Goal: Task Accomplishment & Management: Use online tool/utility

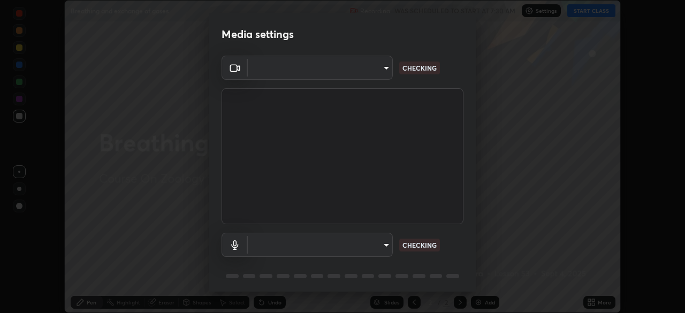
scroll to position [38, 0]
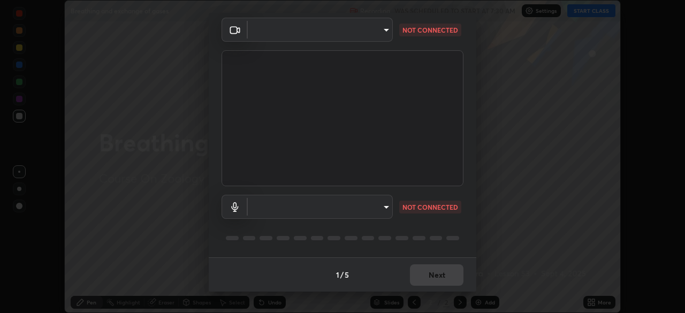
type input "5402053dac797fbd6203b9055fefd71c8703e877445e1219393e3e645ba4b0f2"
type input "communications"
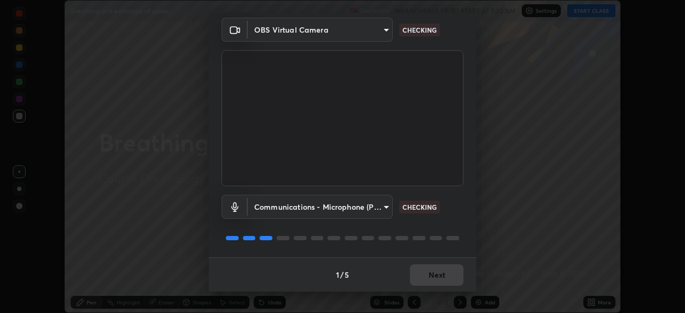
click at [381, 205] on body "Erase all Breathing and exchange of gases Recording WAS SCHEDULED TO START AT 7…" at bounding box center [342, 156] width 685 height 313
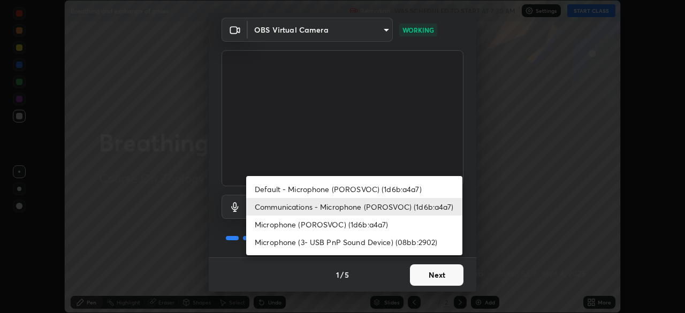
click at [432, 279] on div at bounding box center [342, 156] width 685 height 313
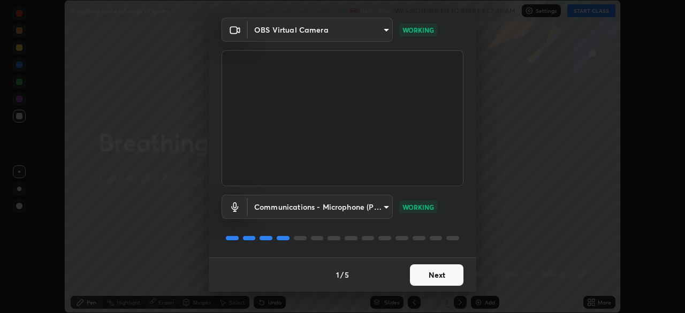
click at [384, 211] on body "Erase all Breathing and exchange of gases Recording WAS SCHEDULED TO START AT 7…" at bounding box center [342, 156] width 685 height 313
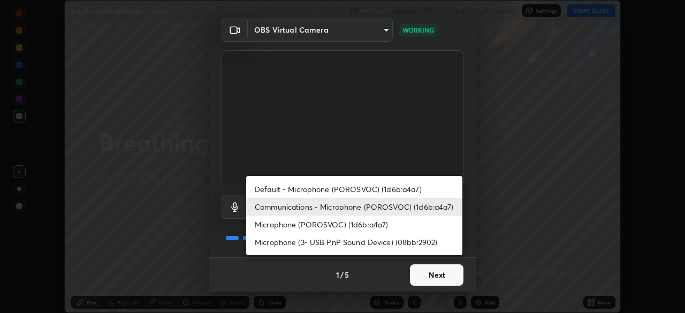
click at [430, 279] on div at bounding box center [342, 156] width 685 height 313
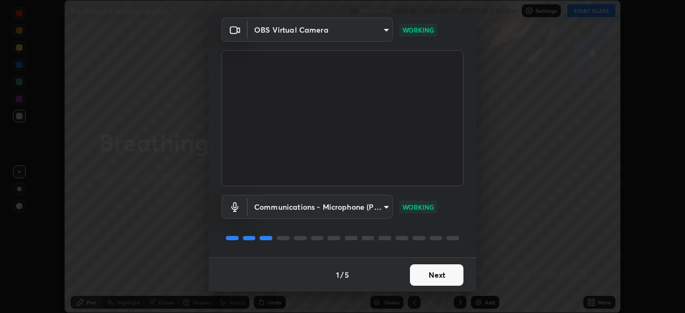
click at [427, 277] on div "Default - Microphone (POROSVOC) (1d6b:a4a7) Communications - Microphone (POROSV…" at bounding box center [342, 156] width 685 height 313
click at [427, 277] on button "Next" at bounding box center [437, 274] width 54 height 21
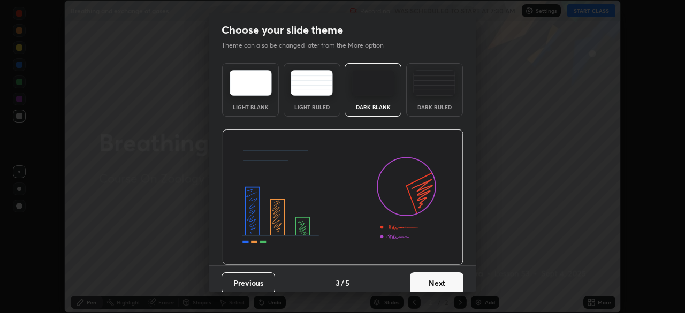
click at [427, 277] on button "Next" at bounding box center [437, 282] width 54 height 21
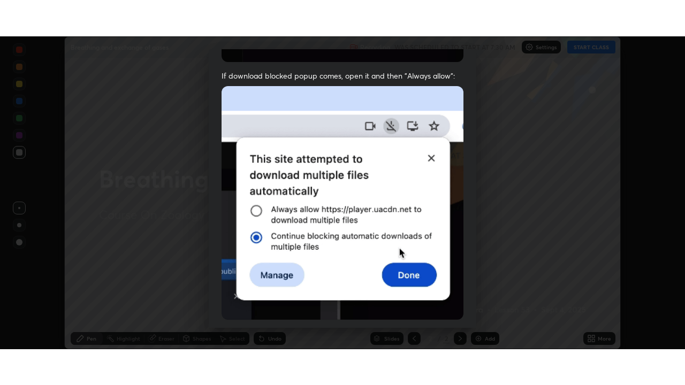
scroll to position [256, 0]
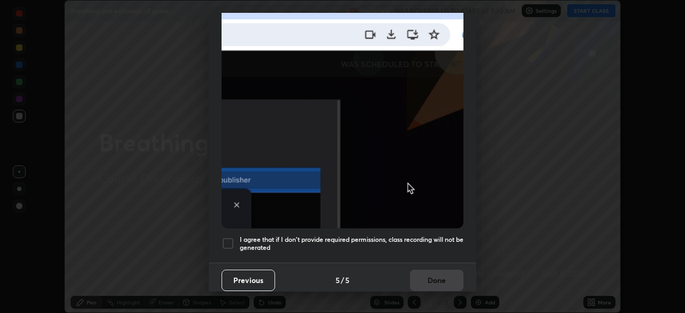
click at [420, 236] on h5 "I agree that if I don't provide required permissions, class recording will not …" at bounding box center [352, 244] width 224 height 17
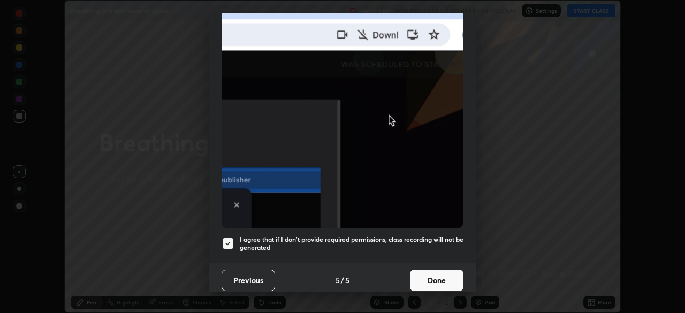
click at [430, 275] on button "Done" at bounding box center [437, 280] width 54 height 21
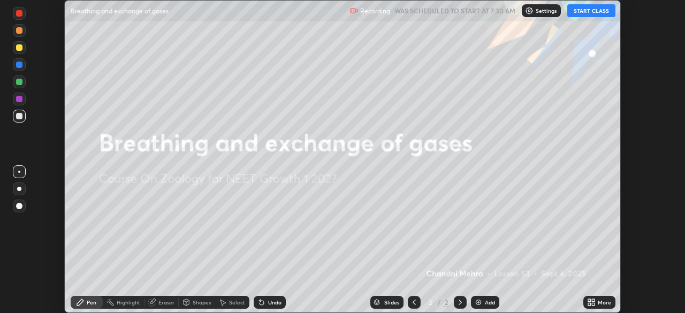
click at [593, 11] on button "START CLASS" at bounding box center [591, 10] width 48 height 13
click at [595, 301] on icon at bounding box center [591, 302] width 9 height 9
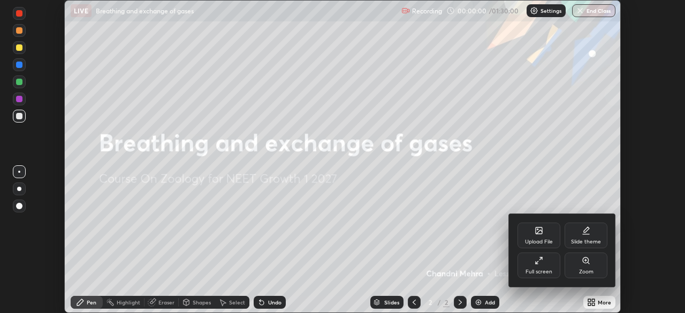
click at [553, 271] on div "Full screen" at bounding box center [539, 266] width 43 height 26
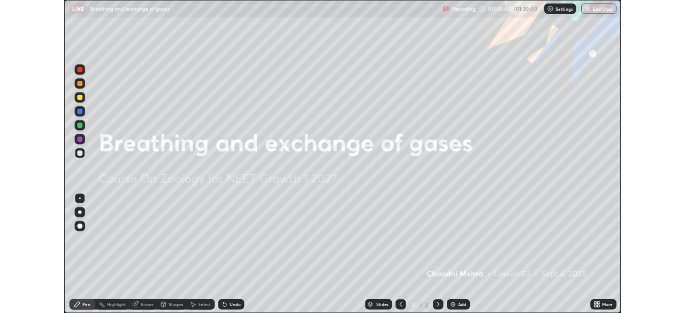
scroll to position [385, 685]
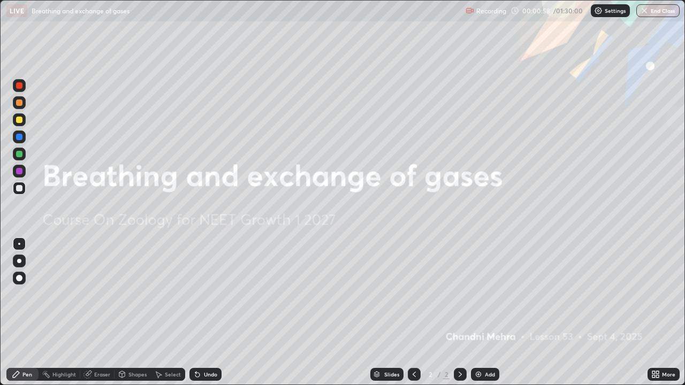
click at [483, 313] on div "Add" at bounding box center [485, 374] width 28 height 13
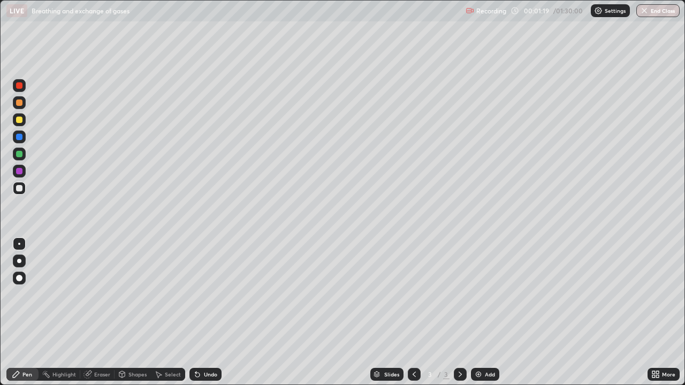
click at [23, 264] on div at bounding box center [19, 261] width 13 height 13
click at [200, 313] on div "Undo" at bounding box center [206, 374] width 32 height 13
click at [208, 313] on div "Undo" at bounding box center [206, 374] width 32 height 13
click at [208, 313] on div "Undo" at bounding box center [210, 374] width 13 height 5
click at [209, 313] on div "Undo" at bounding box center [210, 374] width 13 height 5
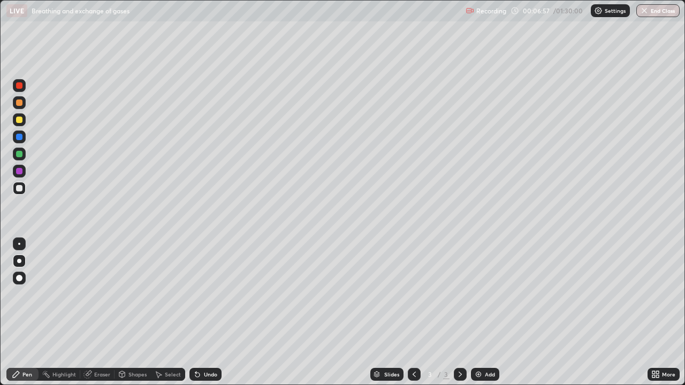
click at [208, 313] on div "Undo" at bounding box center [206, 374] width 32 height 13
click at [210, 313] on div "Undo" at bounding box center [206, 374] width 32 height 13
click at [657, 313] on icon at bounding box center [656, 374] width 9 height 9
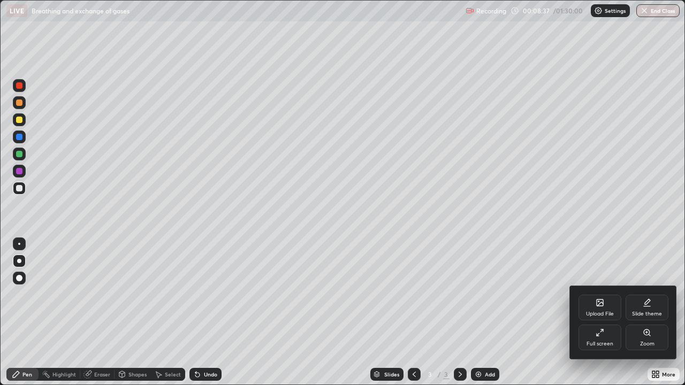
click at [595, 313] on div "Full screen" at bounding box center [600, 344] width 27 height 5
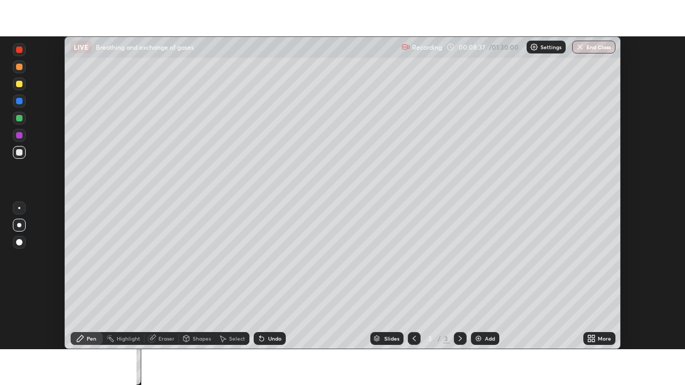
scroll to position [53221, 52849]
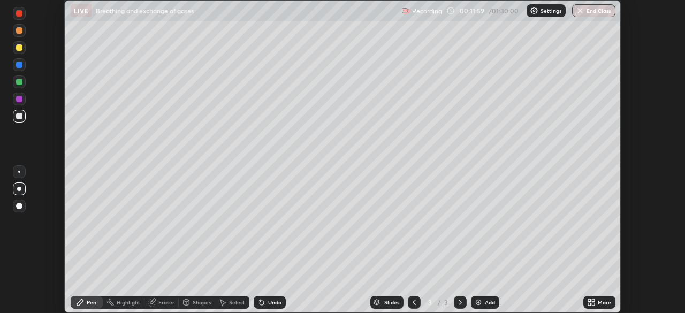
click at [593, 302] on icon at bounding box center [591, 302] width 9 height 9
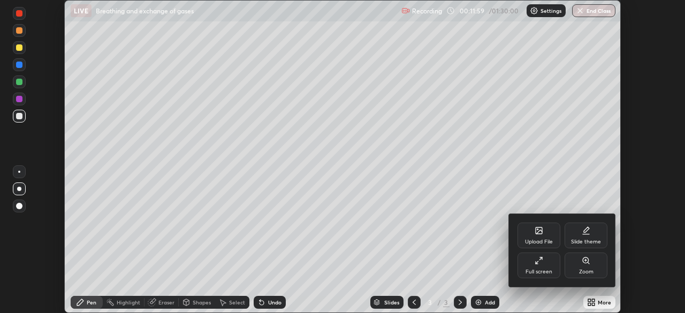
click at [544, 272] on div "Full screen" at bounding box center [539, 271] width 27 height 5
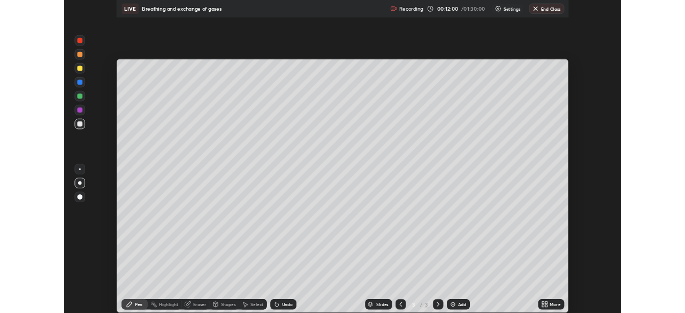
scroll to position [385, 685]
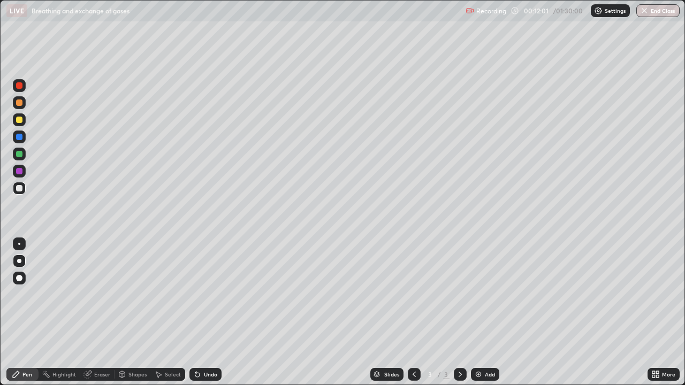
click at [488, 313] on div "Add" at bounding box center [490, 374] width 10 height 5
click at [24, 124] on div at bounding box center [19, 119] width 13 height 13
click at [195, 313] on icon at bounding box center [197, 375] width 4 height 4
click at [194, 313] on icon at bounding box center [197, 374] width 9 height 9
click at [195, 313] on icon at bounding box center [195, 372] width 1 height 1
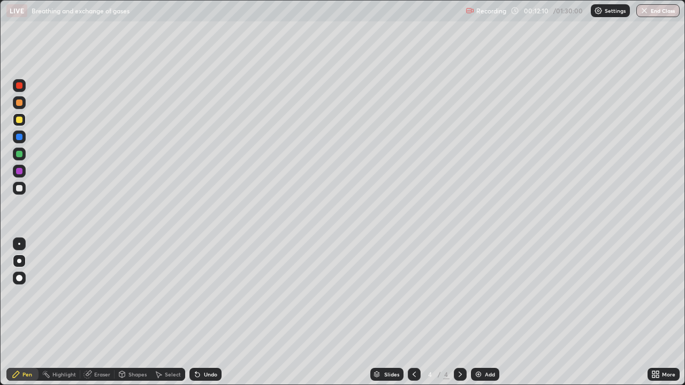
click at [195, 313] on icon at bounding box center [195, 372] width 1 height 1
click at [20, 190] on div at bounding box center [19, 188] width 6 height 6
click at [204, 313] on div "Undo" at bounding box center [210, 374] width 13 height 5
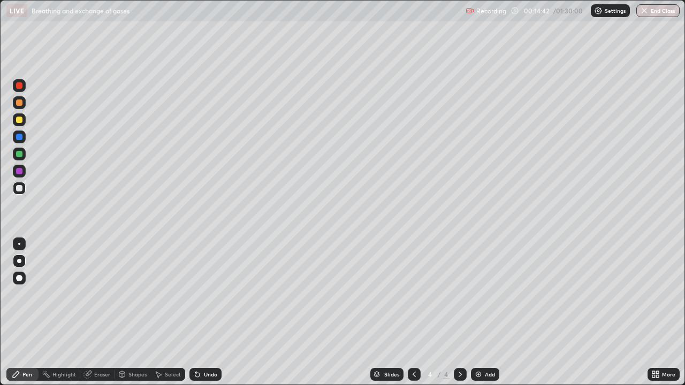
click at [205, 313] on div "Undo" at bounding box center [210, 374] width 13 height 5
click at [489, 313] on div "Add" at bounding box center [490, 374] width 10 height 5
click at [19, 119] on div at bounding box center [19, 120] width 6 height 6
click at [195, 313] on icon at bounding box center [197, 374] width 9 height 9
click at [20, 189] on div at bounding box center [19, 188] width 6 height 6
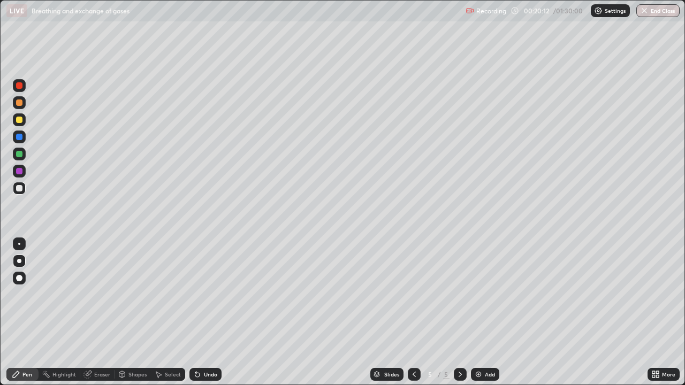
click at [21, 120] on div at bounding box center [19, 120] width 6 height 6
click at [96, 313] on div "Eraser" at bounding box center [102, 374] width 16 height 5
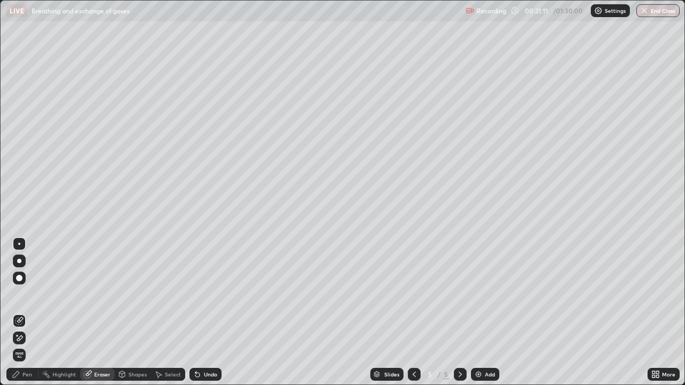
click at [28, 313] on div "Pen" at bounding box center [27, 374] width 10 height 5
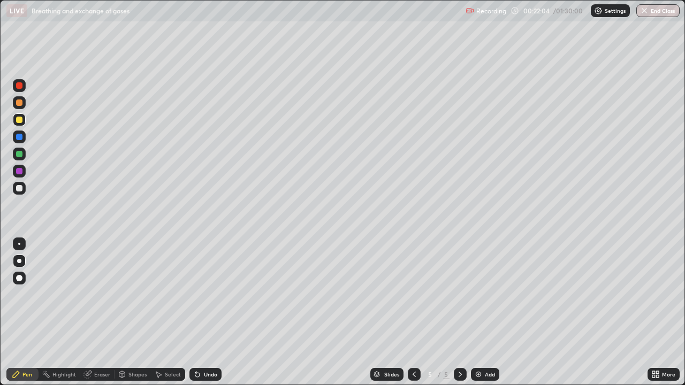
click at [22, 155] on div at bounding box center [19, 154] width 6 height 6
click at [21, 121] on div at bounding box center [19, 120] width 6 height 6
click at [18, 156] on div at bounding box center [19, 154] width 6 height 6
click at [201, 313] on div "Undo" at bounding box center [206, 374] width 32 height 13
click at [202, 313] on div "Undo" at bounding box center [206, 374] width 32 height 13
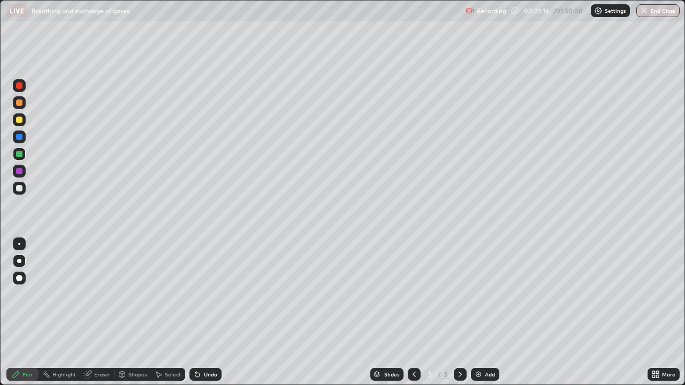
click at [202, 313] on div "Undo" at bounding box center [206, 374] width 32 height 13
click at [200, 313] on icon at bounding box center [197, 374] width 9 height 9
click at [202, 313] on div "Undo" at bounding box center [206, 374] width 32 height 13
click at [201, 313] on div "Undo" at bounding box center [206, 374] width 32 height 13
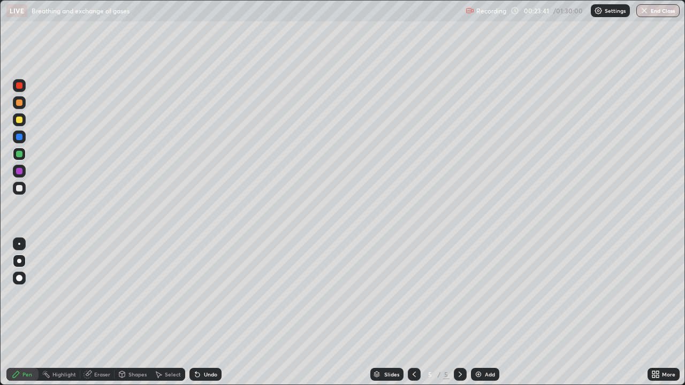
click at [204, 313] on div "Undo" at bounding box center [210, 374] width 13 height 5
click at [209, 313] on div "Undo" at bounding box center [210, 374] width 13 height 5
click at [207, 313] on div "Undo" at bounding box center [206, 374] width 32 height 13
click at [200, 313] on icon at bounding box center [197, 374] width 9 height 9
click at [195, 313] on div "Undo" at bounding box center [206, 374] width 32 height 13
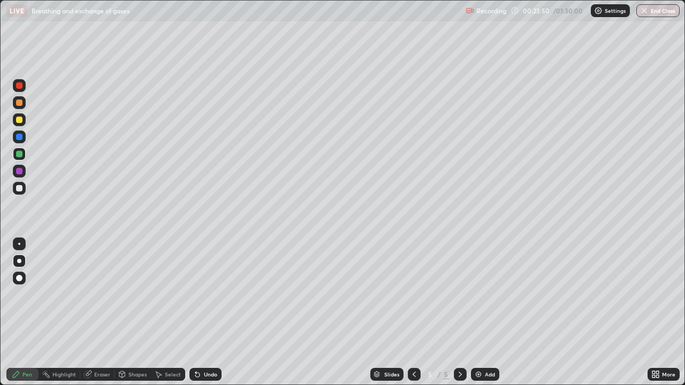
click at [198, 313] on icon at bounding box center [197, 374] width 9 height 9
click at [199, 313] on div "Undo" at bounding box center [206, 374] width 32 height 13
click at [199, 313] on icon at bounding box center [197, 374] width 9 height 9
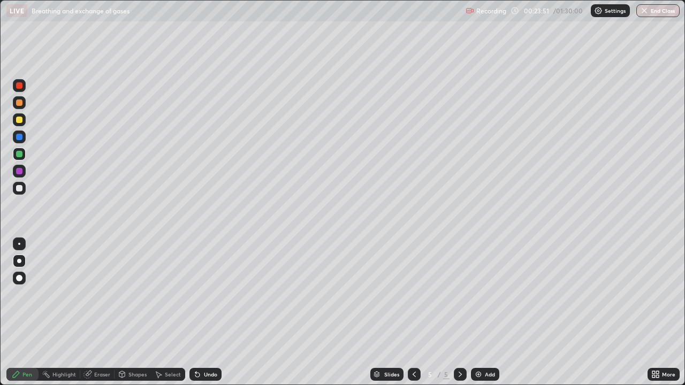
click at [200, 313] on div "Undo" at bounding box center [206, 374] width 32 height 13
click at [206, 313] on div "Undo" at bounding box center [210, 374] width 13 height 5
click at [207, 313] on div "Undo" at bounding box center [206, 374] width 32 height 13
click at [210, 313] on div "Undo" at bounding box center [206, 374] width 32 height 13
click at [17, 86] on div at bounding box center [19, 85] width 6 height 6
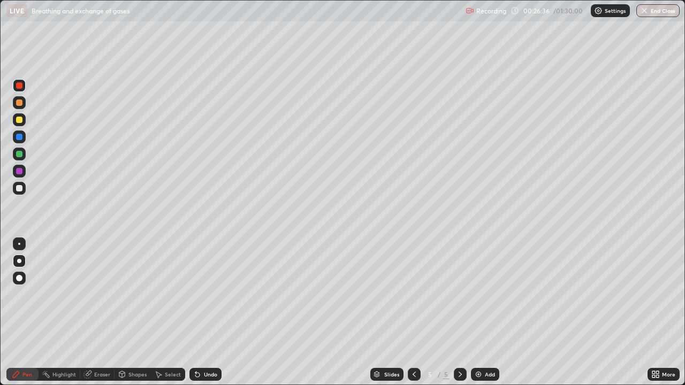
click at [24, 155] on div at bounding box center [19, 154] width 13 height 13
click at [489, 313] on div "Add" at bounding box center [485, 374] width 28 height 13
click at [22, 122] on div at bounding box center [19, 119] width 13 height 13
click at [20, 103] on div at bounding box center [19, 103] width 6 height 6
click at [212, 313] on div "Undo" at bounding box center [210, 374] width 13 height 5
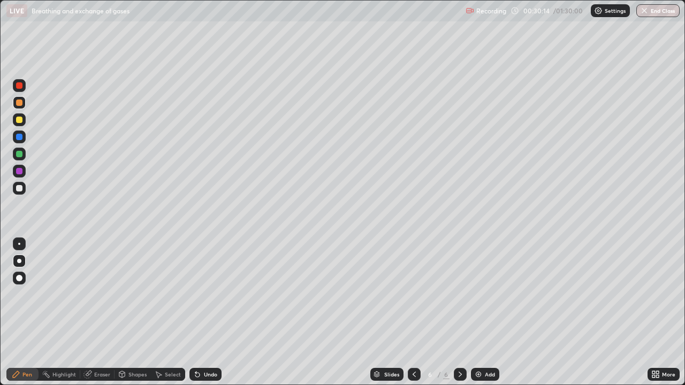
click at [206, 313] on div "Undo" at bounding box center [210, 374] width 13 height 5
click at [203, 313] on div "Undo" at bounding box center [206, 374] width 32 height 13
click at [205, 313] on div "Undo" at bounding box center [206, 374] width 32 height 13
click at [210, 313] on div "Undo" at bounding box center [206, 374] width 32 height 13
click at [211, 313] on div "Undo" at bounding box center [210, 374] width 13 height 5
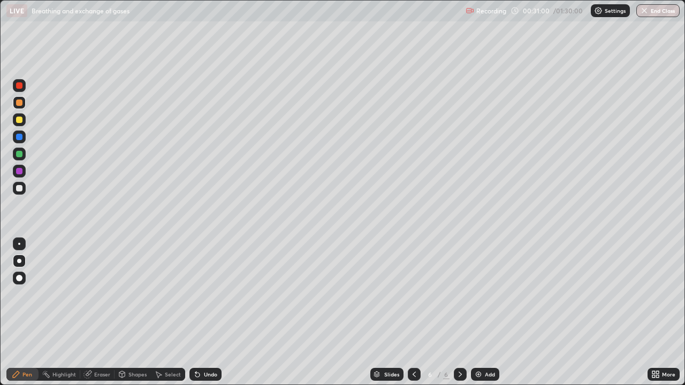
click at [214, 313] on div "Undo" at bounding box center [210, 374] width 13 height 5
click at [19, 85] on div at bounding box center [19, 85] width 6 height 6
click at [203, 313] on div "Undo" at bounding box center [206, 374] width 32 height 13
click at [200, 313] on icon at bounding box center [197, 374] width 9 height 9
click at [204, 313] on div "Undo" at bounding box center [210, 374] width 13 height 5
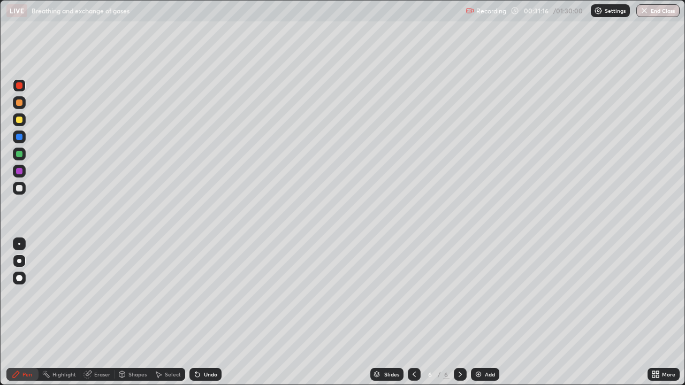
click at [20, 154] on div at bounding box center [19, 154] width 6 height 6
click at [201, 313] on div "Undo" at bounding box center [206, 374] width 32 height 13
click at [19, 187] on div at bounding box center [19, 188] width 6 height 6
click at [20, 90] on div at bounding box center [19, 85] width 13 height 13
click at [18, 120] on div at bounding box center [19, 120] width 6 height 6
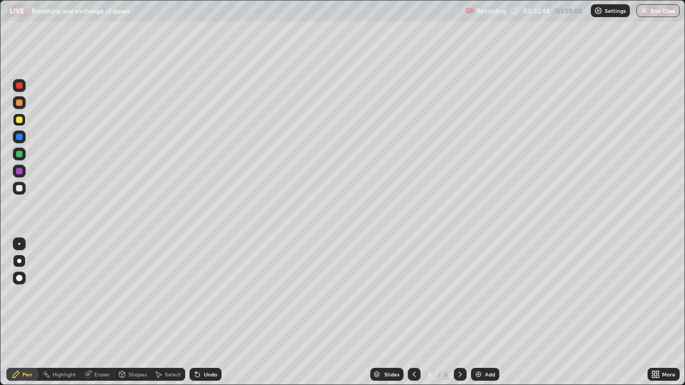
click at [20, 101] on div at bounding box center [19, 103] width 6 height 6
click at [208, 313] on div "Undo" at bounding box center [210, 374] width 13 height 5
click at [213, 313] on div "Undo" at bounding box center [206, 374] width 32 height 13
click at [213, 313] on div "Undo" at bounding box center [210, 374] width 13 height 5
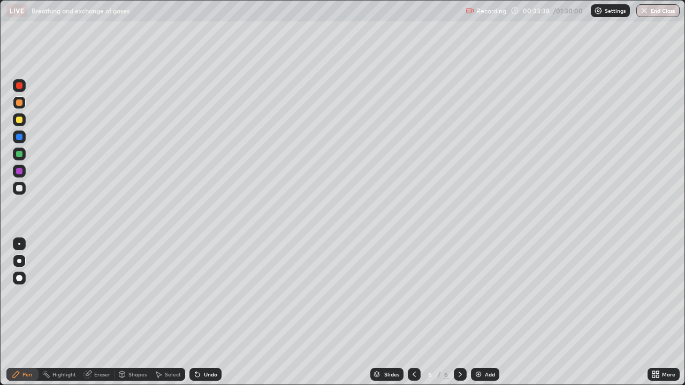
click at [213, 313] on div "Undo" at bounding box center [210, 374] width 13 height 5
click at [209, 313] on div "Undo" at bounding box center [210, 374] width 13 height 5
click at [18, 85] on div at bounding box center [19, 85] width 6 height 6
click at [21, 189] on div at bounding box center [19, 188] width 6 height 6
click at [195, 313] on icon at bounding box center [197, 375] width 4 height 4
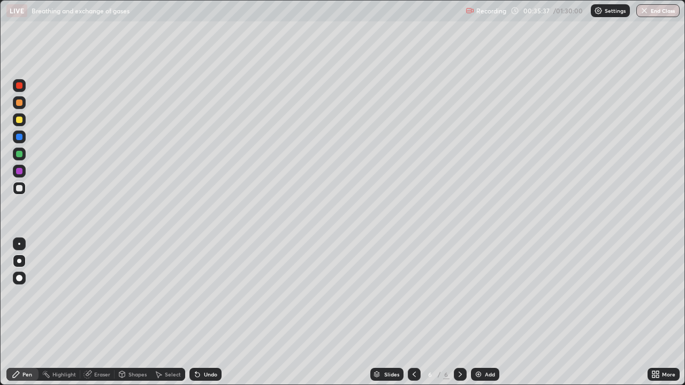
click at [19, 121] on div at bounding box center [19, 120] width 6 height 6
click at [19, 103] on div at bounding box center [19, 103] width 6 height 6
click at [211, 313] on div "Undo" at bounding box center [210, 374] width 13 height 5
click at [19, 188] on div at bounding box center [19, 188] width 6 height 6
click at [20, 84] on div at bounding box center [19, 85] width 6 height 6
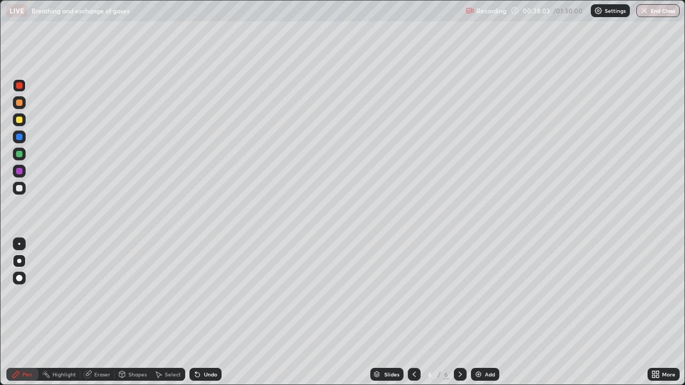
click at [98, 313] on div "Eraser" at bounding box center [102, 374] width 16 height 5
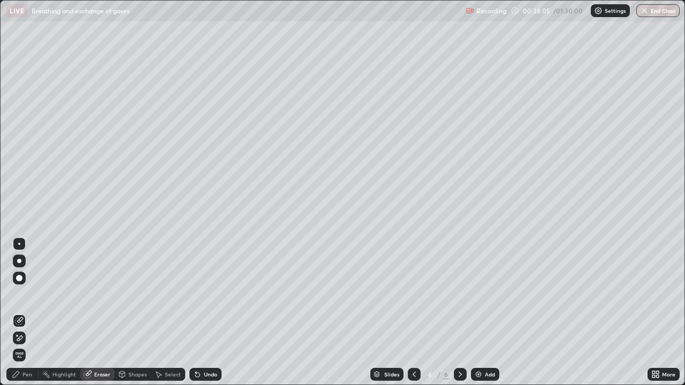
click at [25, 313] on div "Pen" at bounding box center [27, 374] width 10 height 5
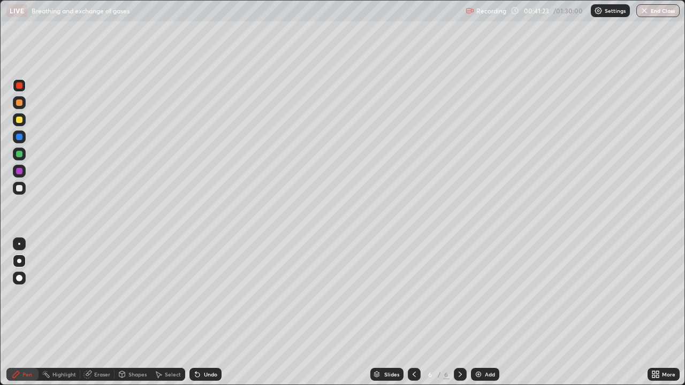
click at [477, 313] on img at bounding box center [478, 374] width 9 height 9
click at [21, 190] on div at bounding box center [19, 188] width 6 height 6
click at [19, 120] on div at bounding box center [19, 120] width 6 height 6
click at [20, 154] on div at bounding box center [19, 154] width 6 height 6
click at [19, 191] on div at bounding box center [19, 188] width 6 height 6
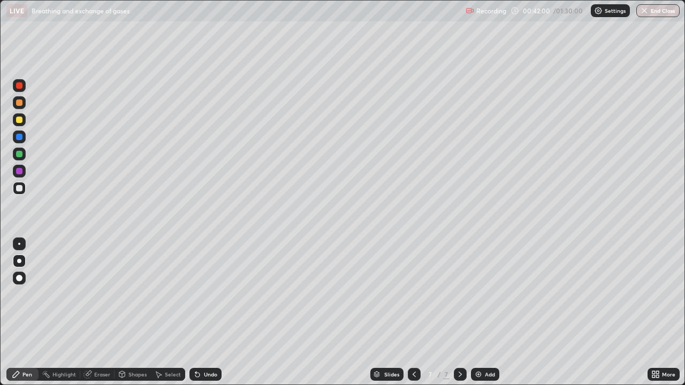
click at [122, 313] on icon at bounding box center [122, 374] width 6 height 2
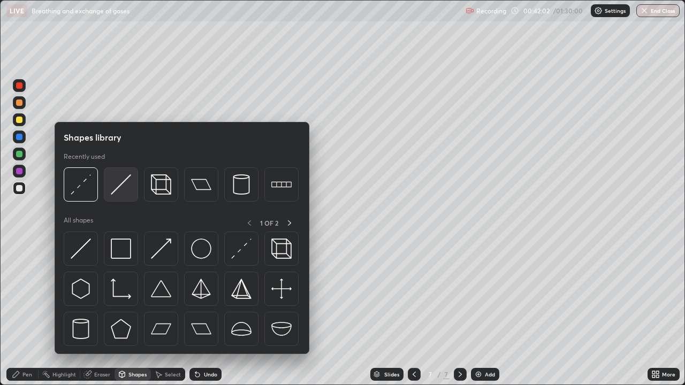
click at [119, 193] on img at bounding box center [121, 185] width 20 height 20
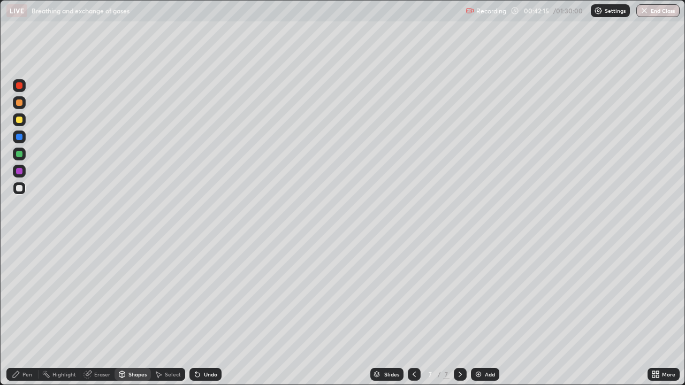
click at [195, 313] on icon at bounding box center [195, 372] width 1 height 1
click at [127, 313] on div "Shapes" at bounding box center [133, 374] width 36 height 13
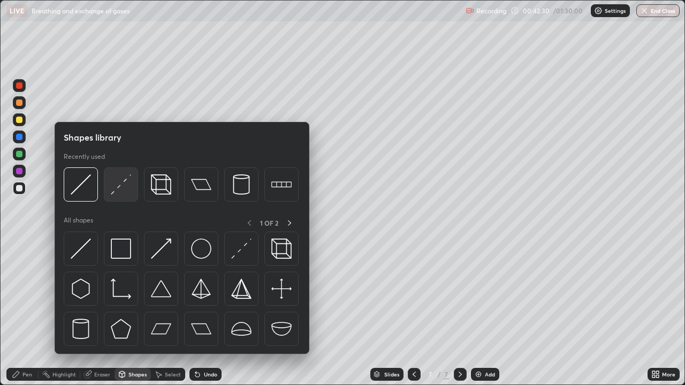
click at [123, 188] on img at bounding box center [121, 185] width 20 height 20
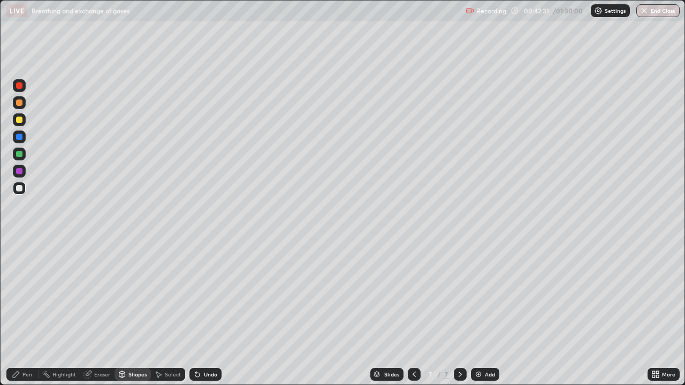
click at [131, 313] on div "Shapes" at bounding box center [137, 374] width 18 height 5
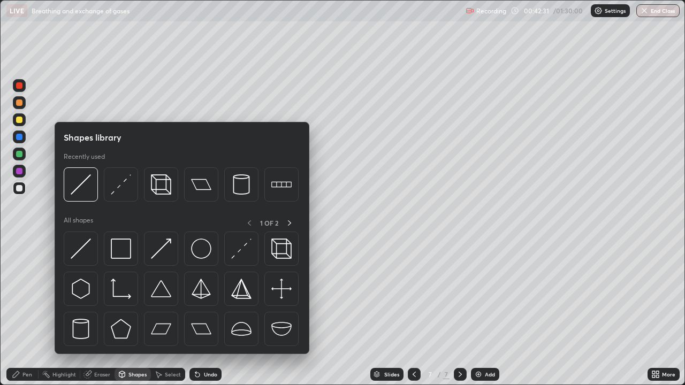
click at [135, 313] on div "Shapes" at bounding box center [137, 374] width 18 height 5
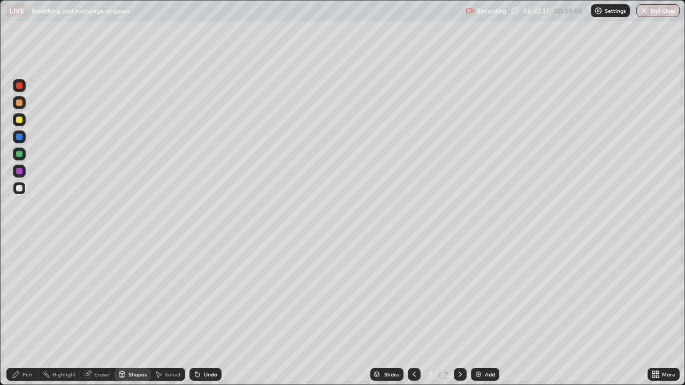
click at [25, 313] on div "Pen" at bounding box center [22, 374] width 32 height 13
click at [19, 124] on div at bounding box center [19, 119] width 13 height 13
click at [197, 313] on icon at bounding box center [197, 375] width 4 height 4
click at [198, 313] on icon at bounding box center [197, 375] width 4 height 4
click at [20, 172] on div at bounding box center [19, 171] width 6 height 6
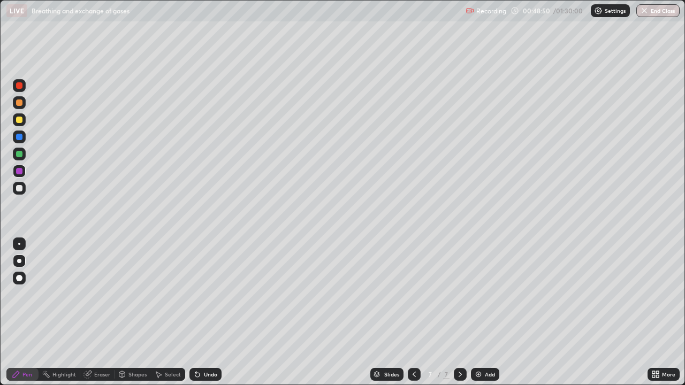
click at [169, 313] on div "Select" at bounding box center [173, 374] width 16 height 5
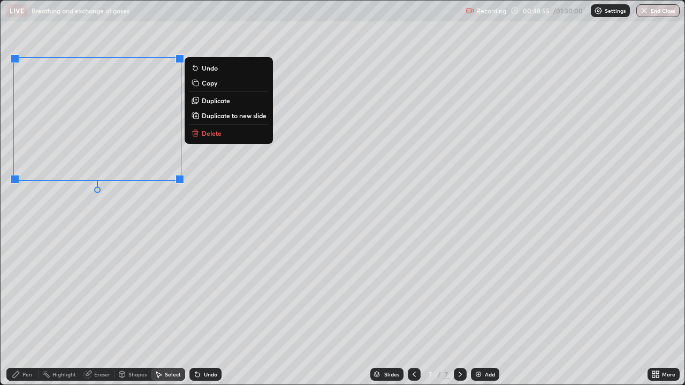
click at [105, 302] on div "0 ° Undo Copy Duplicate Duplicate to new slide Delete" at bounding box center [343, 193] width 684 height 384
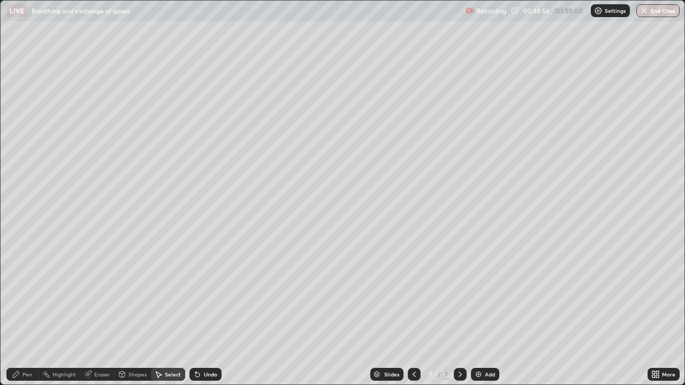
click at [654, 313] on icon at bounding box center [654, 373] width 3 height 3
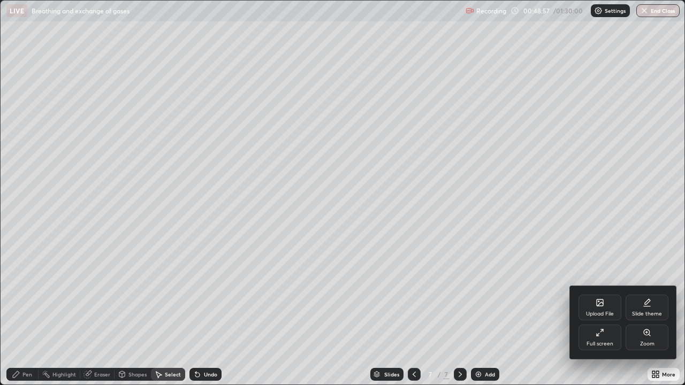
click at [605, 313] on div "Full screen" at bounding box center [600, 344] width 27 height 5
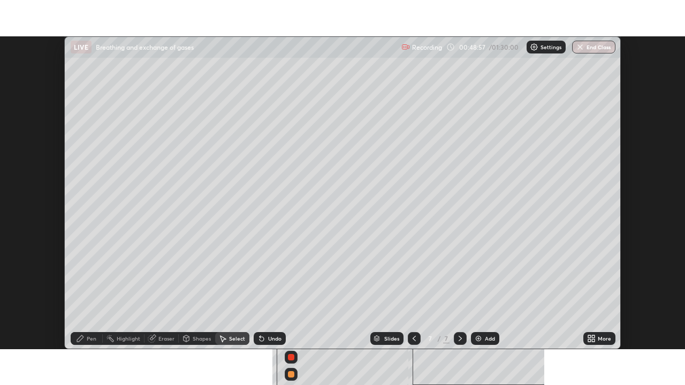
scroll to position [53221, 52849]
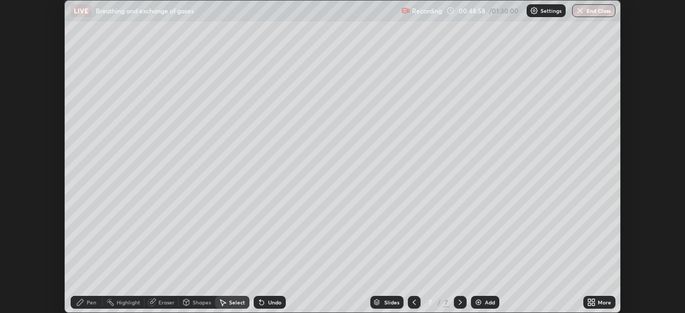
click at [602, 300] on div "More" at bounding box center [604, 302] width 13 height 5
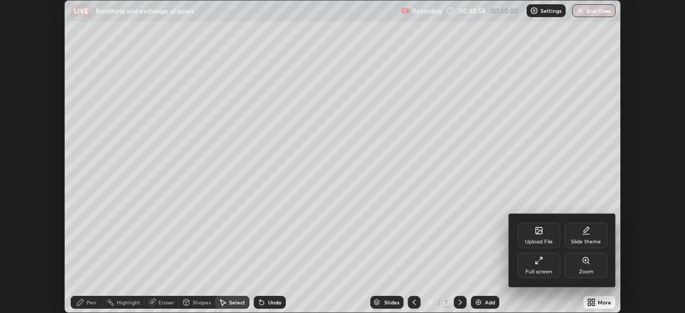
click at [548, 270] on div "Full screen" at bounding box center [539, 271] width 27 height 5
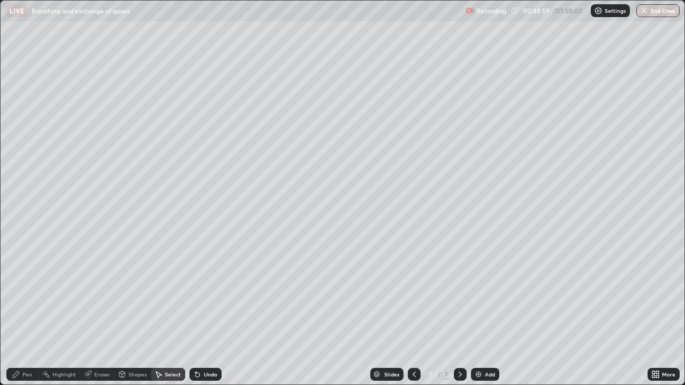
scroll to position [385, 685]
click at [35, 313] on div "Pen" at bounding box center [22, 374] width 32 height 13
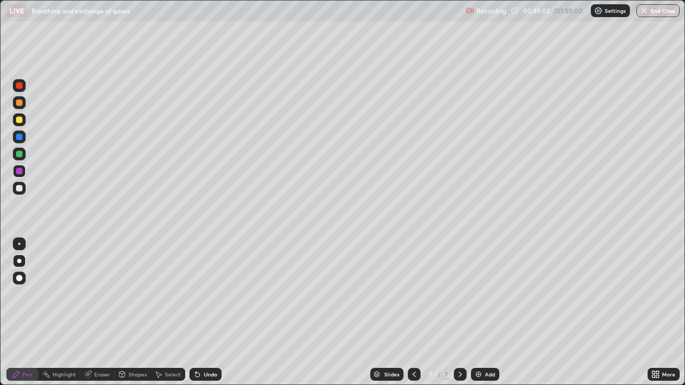
click at [19, 120] on div at bounding box center [19, 120] width 6 height 6
click at [202, 313] on div "Undo" at bounding box center [206, 374] width 32 height 13
click at [198, 313] on icon at bounding box center [197, 374] width 9 height 9
click at [195, 313] on icon at bounding box center [195, 372] width 1 height 1
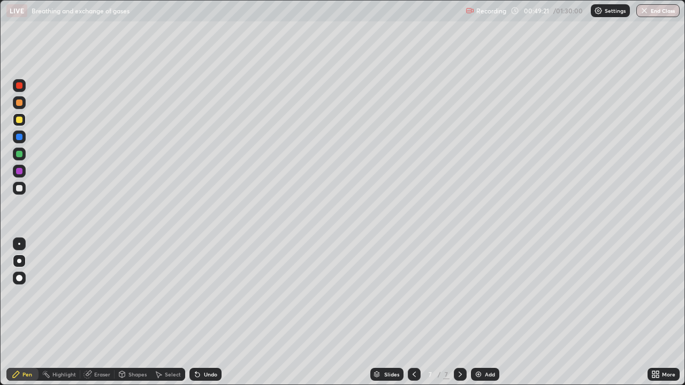
click at [195, 313] on icon at bounding box center [195, 372] width 1 height 1
click at [208, 313] on div "Undo" at bounding box center [210, 374] width 13 height 5
click at [213, 313] on div "Undo" at bounding box center [210, 374] width 13 height 5
click at [204, 313] on div "Undo" at bounding box center [206, 374] width 32 height 13
click at [201, 313] on div "Undo" at bounding box center [206, 374] width 32 height 13
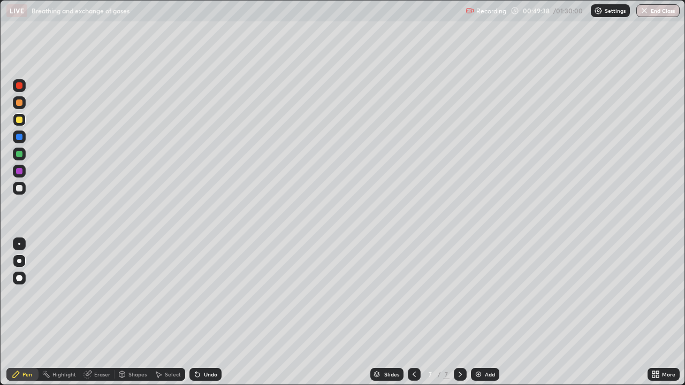
click at [201, 313] on div "Undo" at bounding box center [206, 374] width 32 height 13
click at [199, 313] on div "Undo" at bounding box center [206, 374] width 32 height 13
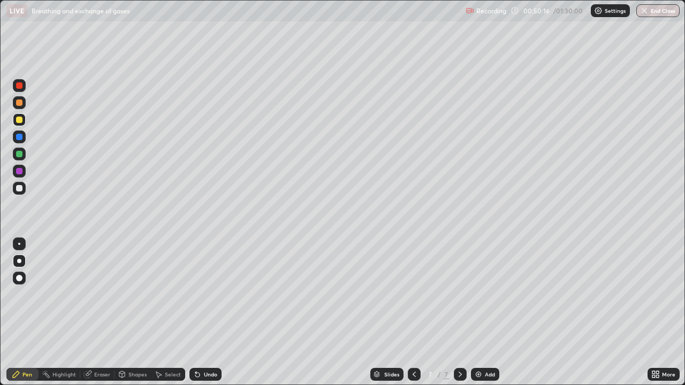
click at [195, 313] on icon at bounding box center [195, 372] width 1 height 1
click at [18, 102] on div at bounding box center [19, 103] width 6 height 6
click at [20, 121] on div at bounding box center [19, 120] width 6 height 6
click at [19, 103] on div at bounding box center [19, 103] width 6 height 6
click at [20, 119] on div at bounding box center [19, 120] width 6 height 6
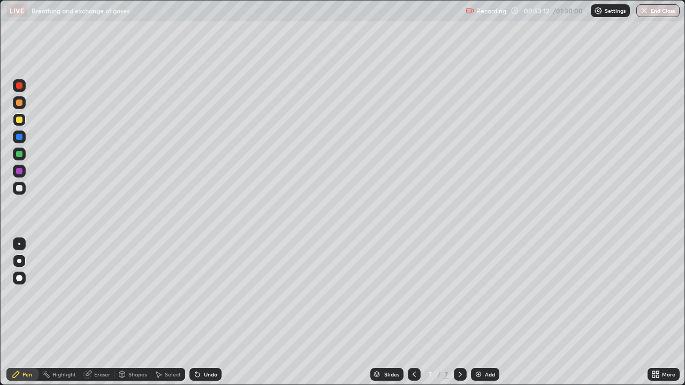
click at [211, 313] on div "Undo" at bounding box center [210, 374] width 13 height 5
click at [19, 103] on div at bounding box center [19, 103] width 6 height 6
click at [478, 313] on img at bounding box center [478, 374] width 9 height 9
click at [21, 188] on div at bounding box center [19, 188] width 6 height 6
click at [25, 313] on div "Pen" at bounding box center [22, 374] width 32 height 13
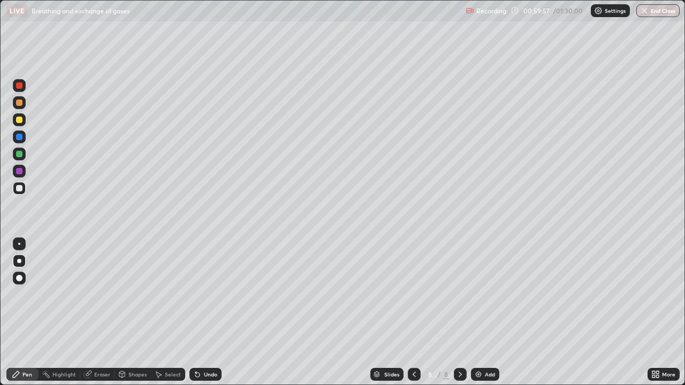
click at [134, 313] on div "Shapes" at bounding box center [137, 374] width 18 height 5
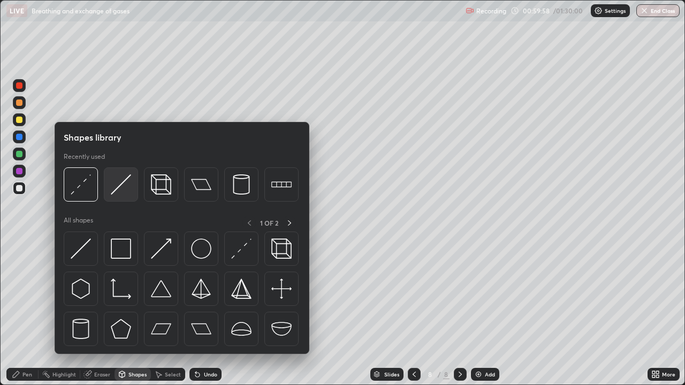
click at [125, 194] on img at bounding box center [121, 185] width 20 height 20
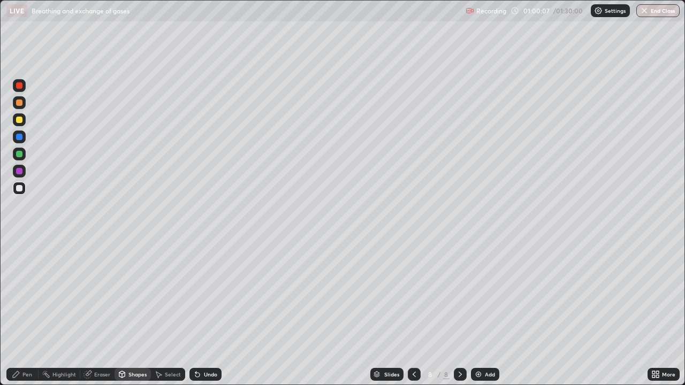
click at [26, 313] on div "Pen" at bounding box center [22, 374] width 32 height 13
click at [134, 313] on div "Shapes" at bounding box center [137, 374] width 18 height 5
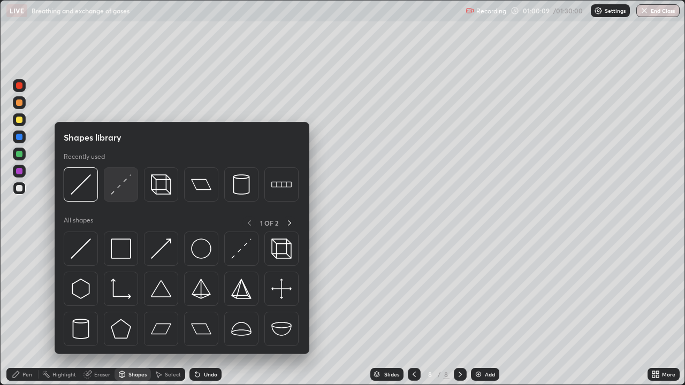
click at [128, 189] on img at bounding box center [121, 185] width 20 height 20
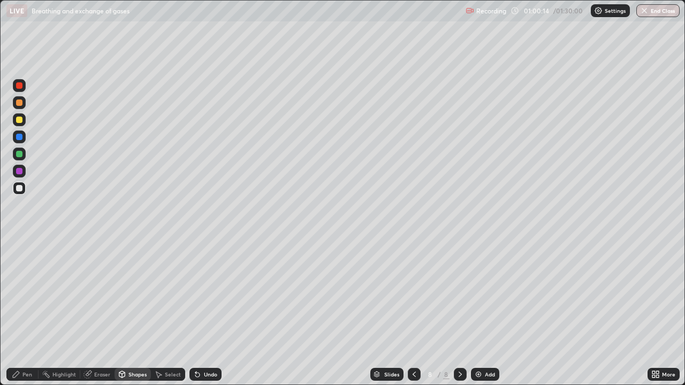
click at [14, 313] on icon at bounding box center [16, 374] width 9 height 9
click at [19, 121] on div at bounding box center [19, 120] width 6 height 6
click at [20, 174] on div at bounding box center [19, 171] width 6 height 6
click at [20, 84] on div at bounding box center [19, 85] width 6 height 6
click at [18, 184] on div at bounding box center [19, 188] width 13 height 13
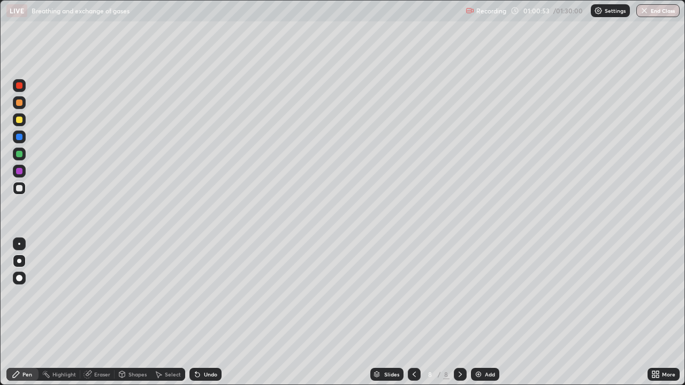
click at [19, 170] on div at bounding box center [19, 171] width 6 height 6
click at [21, 154] on div at bounding box center [19, 154] width 6 height 6
click at [18, 190] on div at bounding box center [19, 188] width 6 height 6
click at [201, 313] on div "Undo" at bounding box center [206, 374] width 32 height 13
click at [195, 313] on icon at bounding box center [195, 372] width 1 height 1
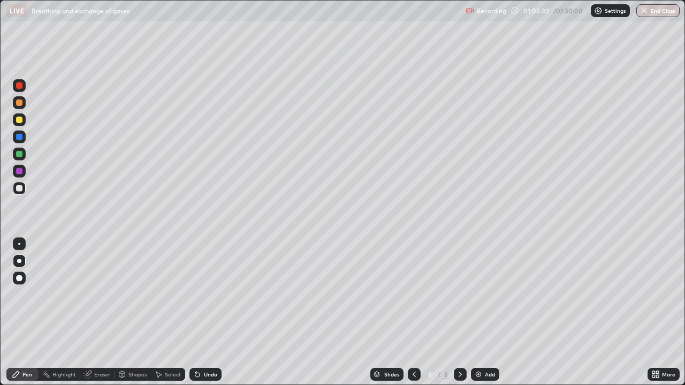
click at [196, 313] on icon at bounding box center [197, 375] width 4 height 4
click at [195, 313] on icon at bounding box center [195, 372] width 1 height 1
click at [204, 313] on div "Undo" at bounding box center [210, 374] width 13 height 5
click at [207, 313] on div "Undo" at bounding box center [206, 374] width 32 height 13
click at [482, 313] on div "Add" at bounding box center [485, 374] width 28 height 13
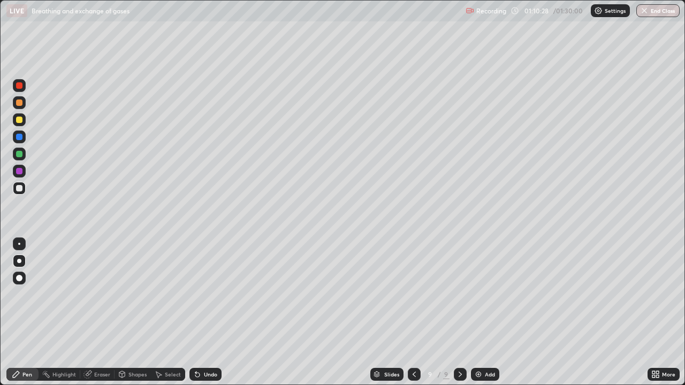
click at [201, 313] on div "Undo" at bounding box center [206, 374] width 32 height 13
click at [649, 13] on button "End Class" at bounding box center [658, 10] width 43 height 13
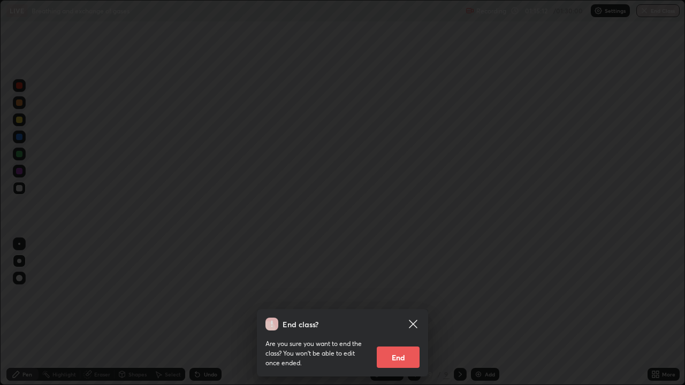
click at [394, 313] on button "End" at bounding box center [398, 357] width 43 height 21
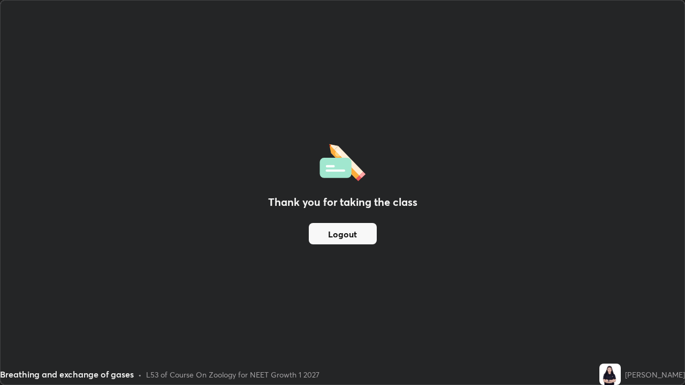
click at [330, 309] on div "Thank you for taking the class Logout" at bounding box center [343, 193] width 684 height 384
